Goal: Information Seeking & Learning: Learn about a topic

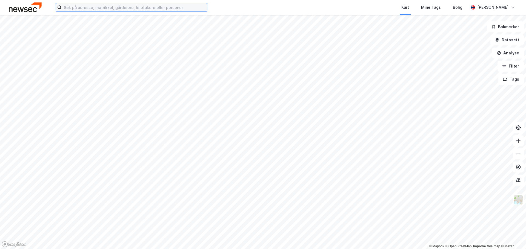
click at [132, 7] on input at bounding box center [135, 7] width 146 height 8
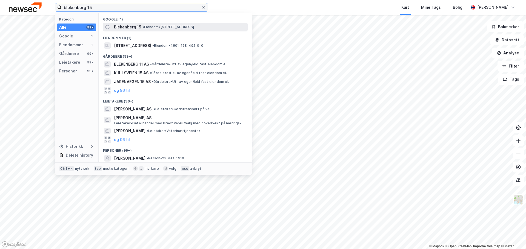
type input "blekenberg 15"
click at [148, 27] on span "• Eiendom • Blekenberg 15, 5055 Bergen" at bounding box center [167, 27] width 51 height 4
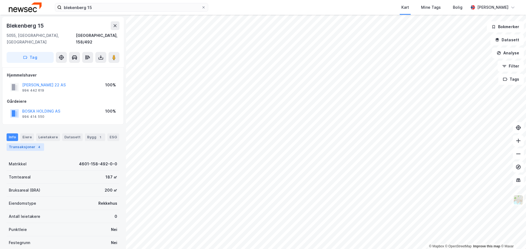
click at [28, 143] on div "Transaksjoner 4" at bounding box center [26, 147] width 38 height 8
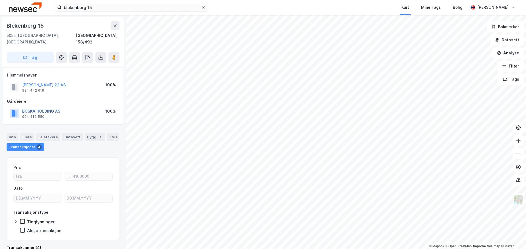
click at [0, 0] on button "BOSKA HOLDING AS" at bounding box center [0, 0] width 0 height 0
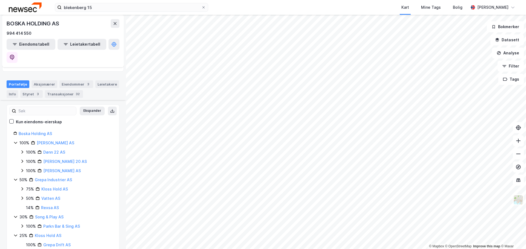
scroll to position [53, 0]
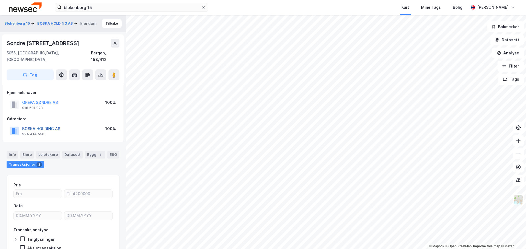
click at [0, 0] on button "BOSKA HOLDING AS" at bounding box center [0, 0] width 0 height 0
drag, startPoint x: 63, startPoint y: 121, endPoint x: 22, endPoint y: 122, distance: 40.8
click at [22, 125] on div "BOSKA HOLDING AS 994 414 550 100%" at bounding box center [63, 131] width 112 height 13
copy button "BOSKA HOLDING AS"
click at [0, 0] on button "BOSKA HOLDING AS" at bounding box center [0, 0] width 0 height 0
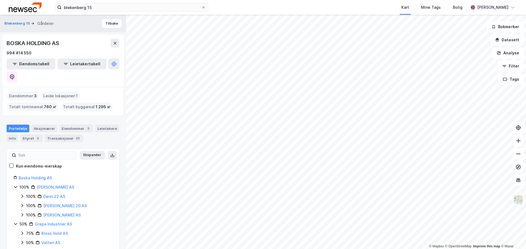
click at [369, 249] on html "blekenberg 15 Kart Mine Tags Bolig Mikkel Tefre Lunder © Mapbox © OpenStreetMap…" at bounding box center [263, 124] width 526 height 249
click at [35, 176] on link "Boska Holding AS" at bounding box center [35, 178] width 33 height 5
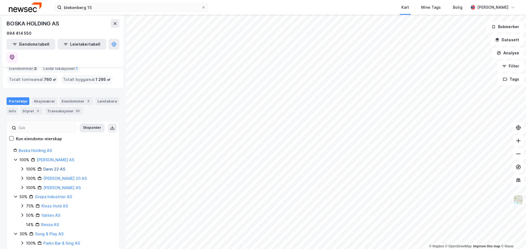
scroll to position [53, 0]
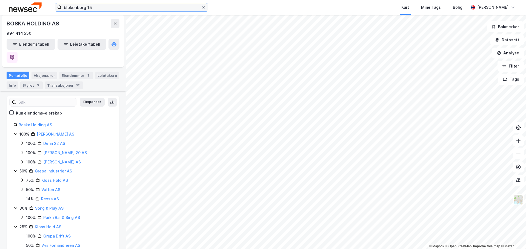
click at [103, 6] on input "blekenberg 15" at bounding box center [132, 7] width 140 height 8
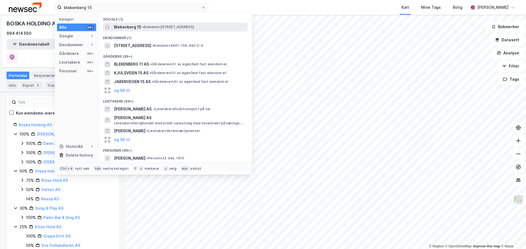
click at [150, 25] on span "• Eiendom • Blekenberg 15, 5055 Bergen" at bounding box center [167, 27] width 51 height 4
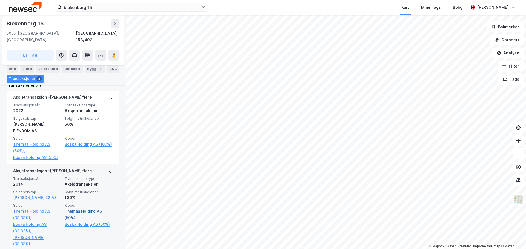
scroll to position [135, 0]
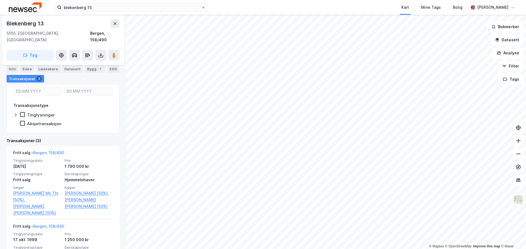
scroll to position [17, 0]
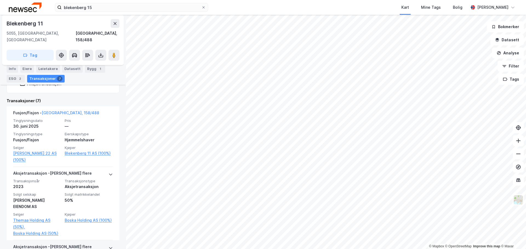
scroll to position [141, 0]
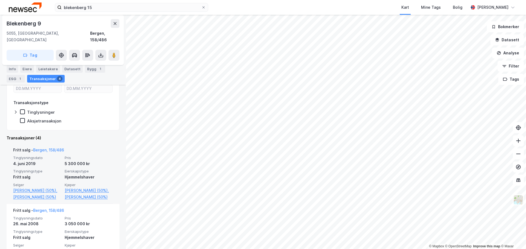
scroll to position [83, 0]
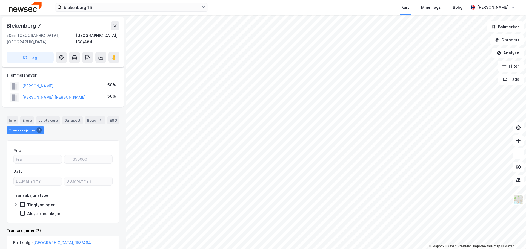
scroll to position [55, 0]
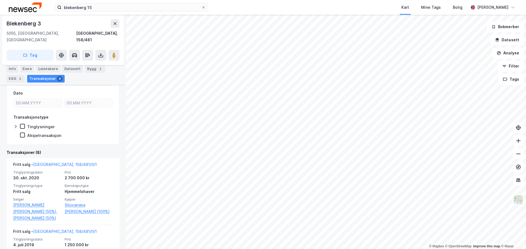
scroll to position [109, 0]
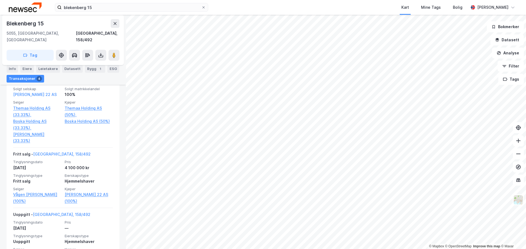
scroll to position [272, 0]
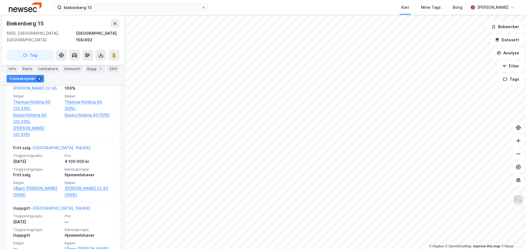
click at [306, 0] on html "blekenberg 15 Kart Mine Tags Bolig Mikkel Tefre Lunder © Mapbox © OpenStreetMap…" at bounding box center [263, 124] width 526 height 249
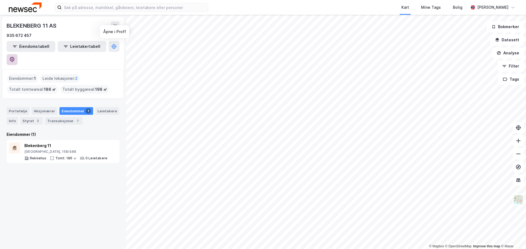
click at [15, 57] on icon at bounding box center [12, 59] width 5 height 5
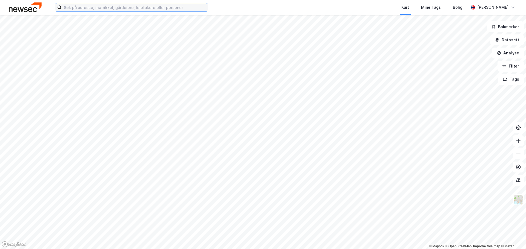
click at [133, 11] on input at bounding box center [135, 7] width 146 height 8
paste input "BLEKENBERG 15, 5055 Bergen"
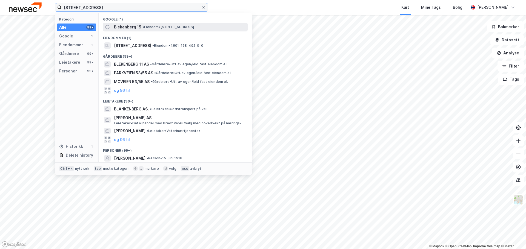
type input "BLEKENBERG 15, 5055 Bergen"
click at [145, 23] on div "Blekenberg 15 • Eiendom • Blekenberg 15, 5055 Bergen" at bounding box center [175, 27] width 145 height 9
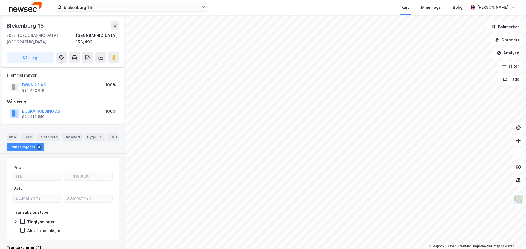
scroll to position [272, 0]
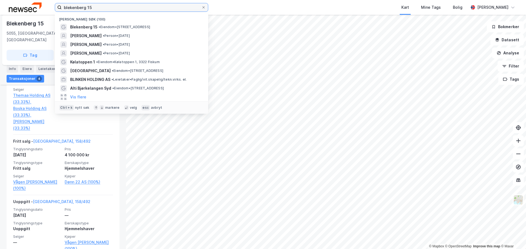
drag, startPoint x: 121, startPoint y: 6, endPoint x: 89, endPoint y: 9, distance: 31.9
click at [89, 9] on input "blekenberg 15" at bounding box center [132, 7] width 140 height 8
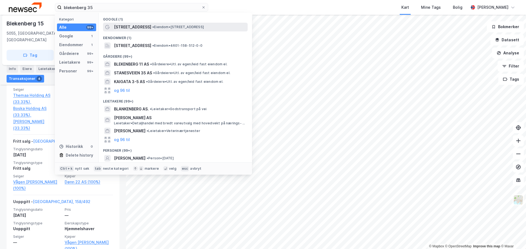
click at [187, 26] on span "• Eiendom • [STREET_ADDRESS]" at bounding box center [177, 27] width 51 height 4
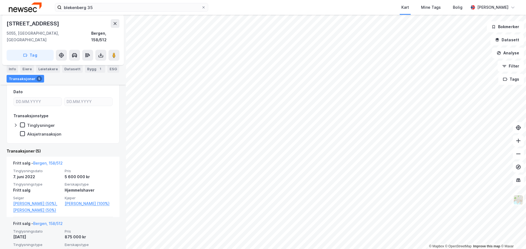
scroll to position [82, 0]
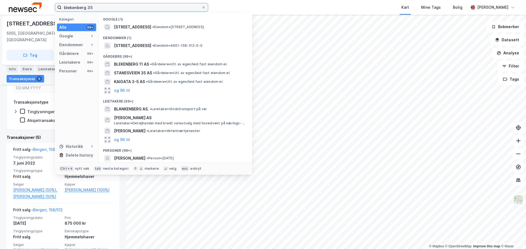
drag, startPoint x: 103, startPoint y: 8, endPoint x: 60, endPoint y: 8, distance: 42.7
click at [60, 8] on label "blekenberg 35" at bounding box center [131, 7] width 153 height 9
click at [103, 8] on input "blekenberg 35" at bounding box center [132, 7] width 140 height 8
click at [54, 7] on div "blekenberg 35 Kategori Alle 99+ Google 1 Eiendommer 1 Gårdeiere 99+ Leietakere …" at bounding box center [263, 7] width 526 height 15
click at [106, 8] on input "blekenberg 35" at bounding box center [132, 7] width 140 height 8
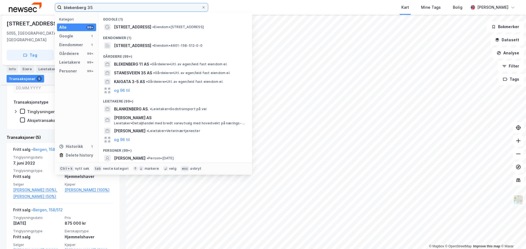
drag, startPoint x: 82, startPoint y: 8, endPoint x: 53, endPoint y: 4, distance: 29.5
click at [54, 5] on div "blekenberg 35 Kategori Alle 99+ Google 1 Eiendommer 1 Gårdeiere 99+ Leietakere …" at bounding box center [263, 7] width 526 height 15
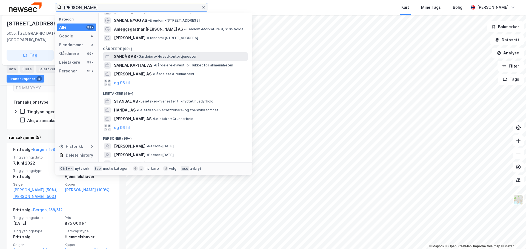
scroll to position [30, 0]
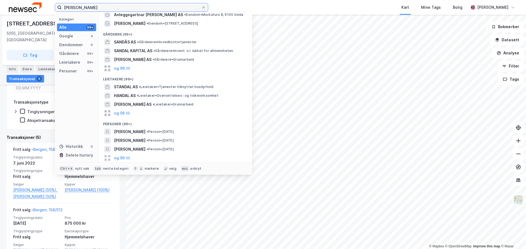
drag, startPoint x: 113, startPoint y: 8, endPoint x: 60, endPoint y: 6, distance: 52.6
click at [60, 6] on label "henrik sandal" at bounding box center [131, 7] width 153 height 9
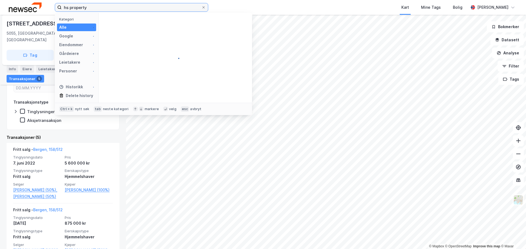
scroll to position [0, 0]
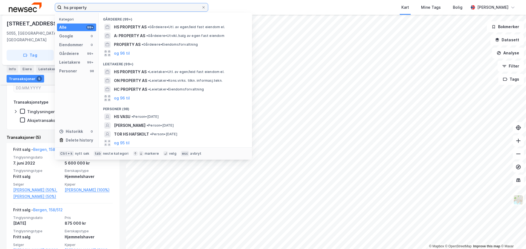
type input "hs property"
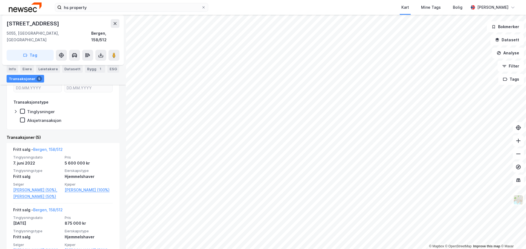
click at [260, 7] on div "Kart Mine Tags Bolig" at bounding box center [351, 7] width 234 height 15
click at [239, 6] on div "Kart Mine Tags Bolig" at bounding box center [351, 7] width 234 height 15
